Goal: Complete application form

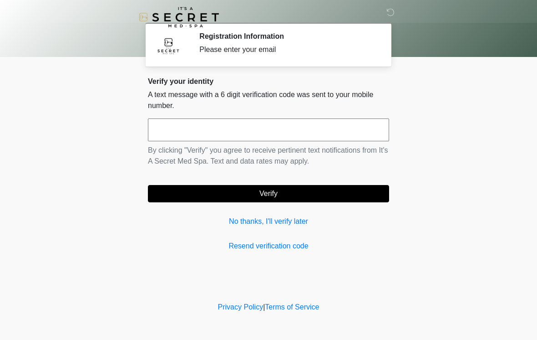
click at [334, 136] on input "text" at bounding box center [268, 129] width 241 height 23
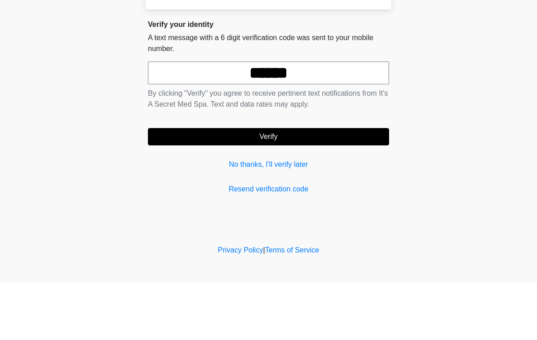
type input "******"
click at [299, 185] on button "Verify" at bounding box center [268, 193] width 241 height 17
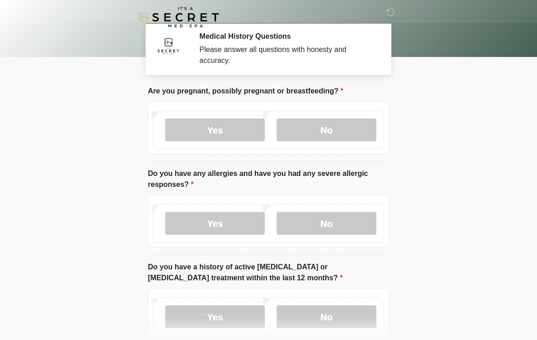
click at [350, 133] on label "No" at bounding box center [327, 129] width 100 height 23
click at [351, 225] on label "No" at bounding box center [327, 223] width 100 height 23
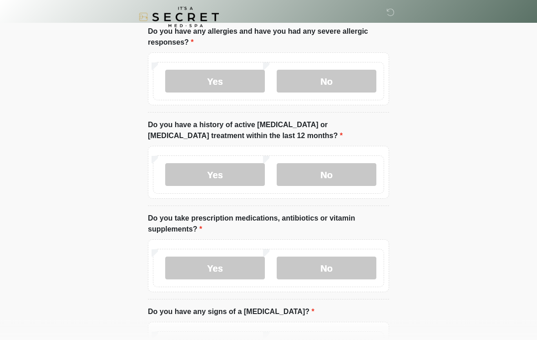
scroll to position [142, 0]
click at [353, 180] on label "No" at bounding box center [327, 174] width 100 height 23
click at [340, 269] on label "No" at bounding box center [327, 267] width 100 height 23
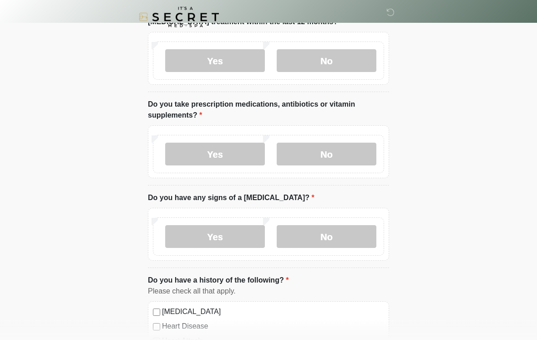
scroll to position [290, 0]
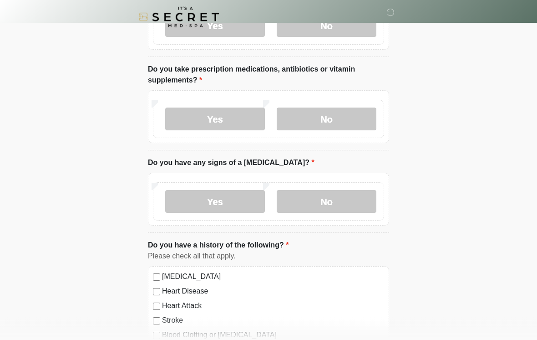
click at [350, 205] on label "No" at bounding box center [327, 201] width 100 height 23
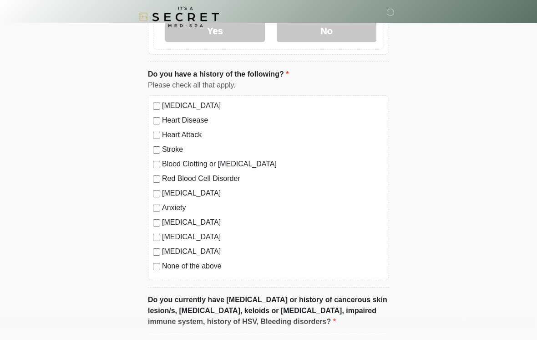
scroll to position [461, 0]
click at [163, 202] on label "Anxiety" at bounding box center [273, 207] width 222 height 11
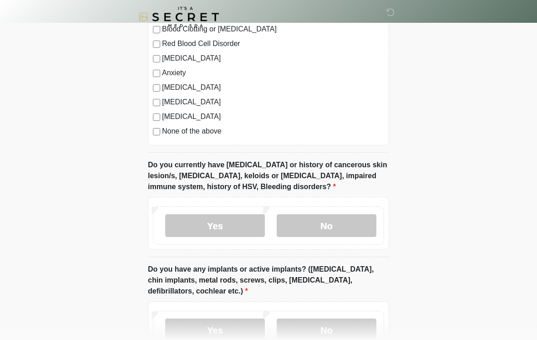
scroll to position [596, 0]
click at [344, 224] on label "No" at bounding box center [327, 225] width 100 height 23
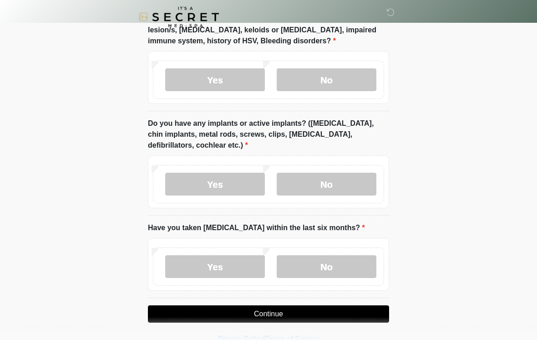
scroll to position [756, 0]
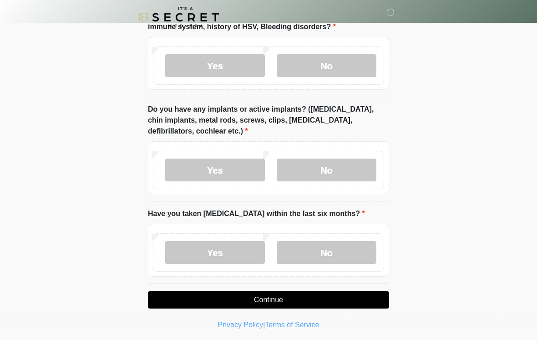
click at [348, 172] on label "No" at bounding box center [327, 169] width 100 height 23
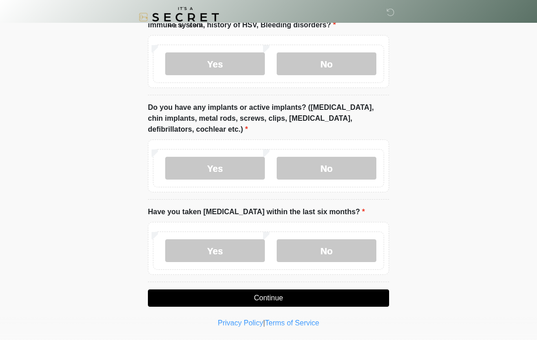
click at [355, 253] on label "No" at bounding box center [327, 250] width 100 height 23
click at [313, 299] on button "Continue" at bounding box center [268, 297] width 241 height 17
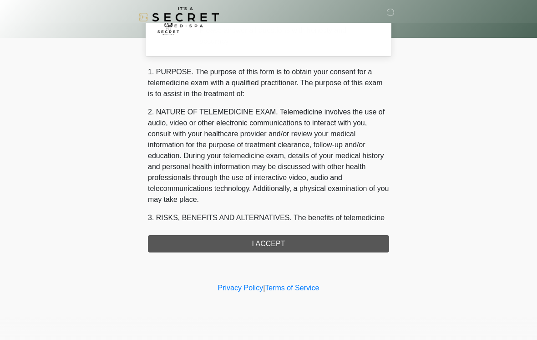
scroll to position [0, 0]
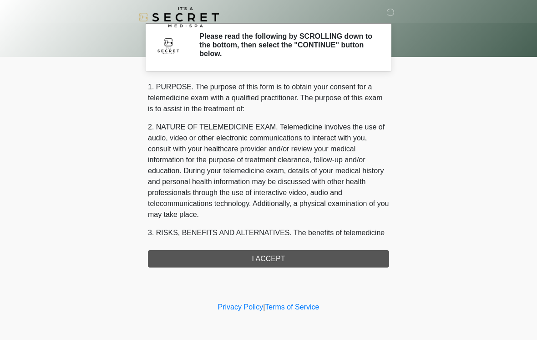
click at [316, 256] on div "1. PURPOSE. The purpose of this form is to obtain your consent for a telemedici…" at bounding box center [268, 174] width 241 height 186
click at [328, 262] on div "1. PURPOSE. The purpose of this form is to obtain your consent for a telemedici…" at bounding box center [268, 174] width 241 height 186
click at [275, 263] on div "1. PURPOSE. The purpose of this form is to obtain your consent for a telemedici…" at bounding box center [268, 174] width 241 height 186
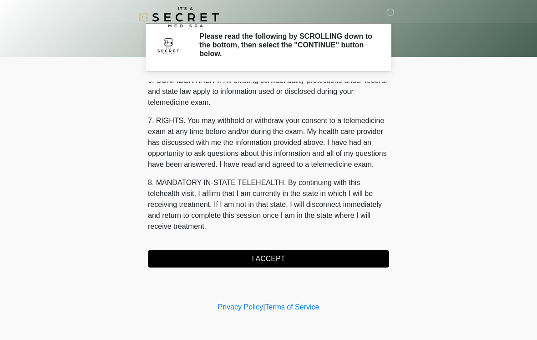
scroll to position [370, 0]
click at [283, 260] on button "I ACCEPT" at bounding box center [268, 258] width 241 height 17
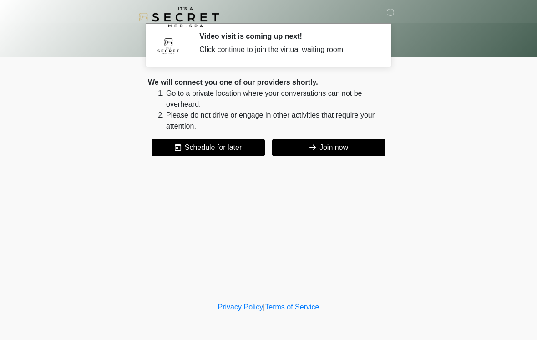
click at [369, 146] on button "Join now" at bounding box center [328, 147] width 113 height 17
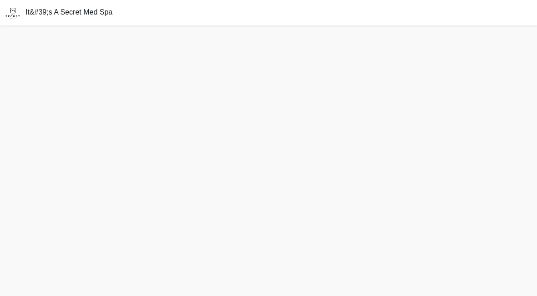
click at [494, 3] on div "It&#39;s A Secret Med Spa" at bounding box center [268, 12] width 537 height 25
